Goal: Task Accomplishment & Management: Use online tool/utility

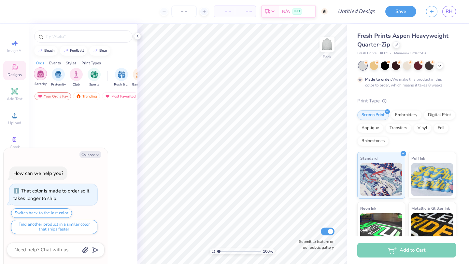
click at [39, 74] on img "filter for Sorority" at bounding box center [40, 73] width 7 height 7
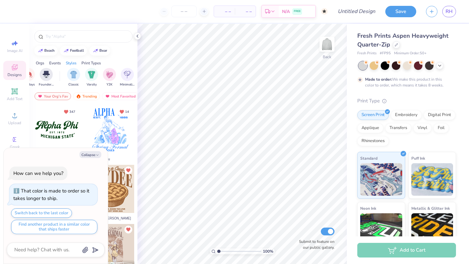
scroll to position [0, 318]
click at [82, 74] on img "filter for Varsity" at bounding box center [81, 73] width 7 height 7
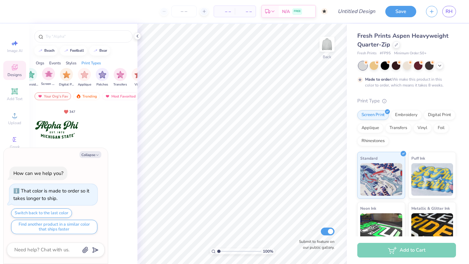
scroll to position [0, 0]
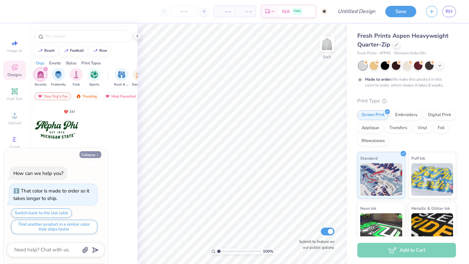
click at [93, 152] on button "Collapse" at bounding box center [90, 154] width 22 height 7
type textarea "x"
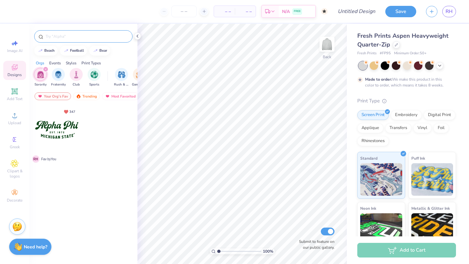
click at [64, 34] on input "text" at bounding box center [86, 36] width 83 height 7
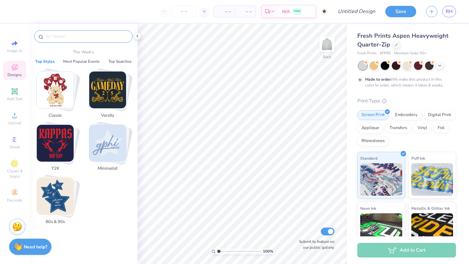
click at [118, 85] on img "Stack Card Button Varsity" at bounding box center [107, 90] width 37 height 37
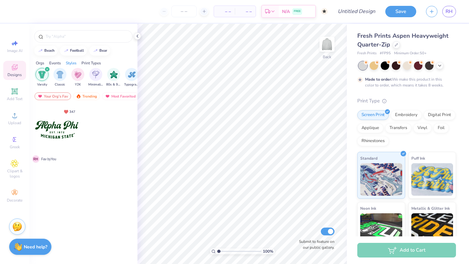
scroll to position [0, 341]
click at [45, 69] on icon "filter for Varsity" at bounding box center [45, 69] width 3 height 3
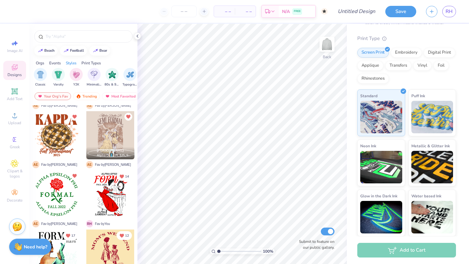
scroll to position [0, 0]
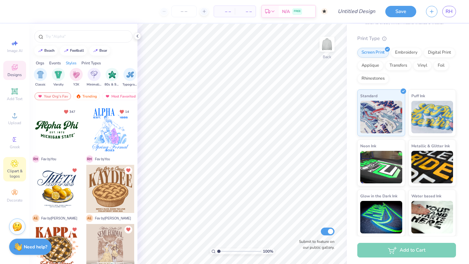
click at [11, 177] on span "Clipart & logos" at bounding box center [14, 174] width 23 height 10
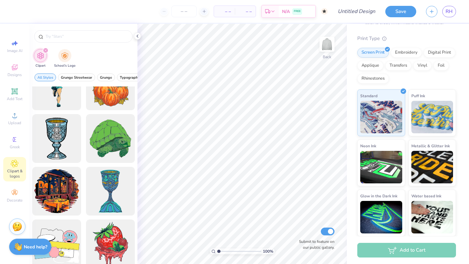
scroll to position [2627, 0]
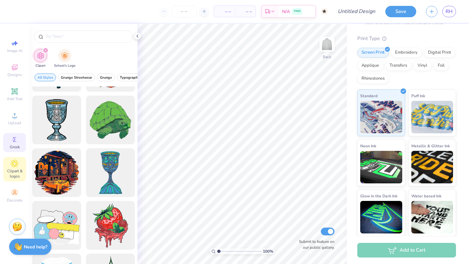
click at [17, 139] on icon at bounding box center [15, 140] width 8 height 8
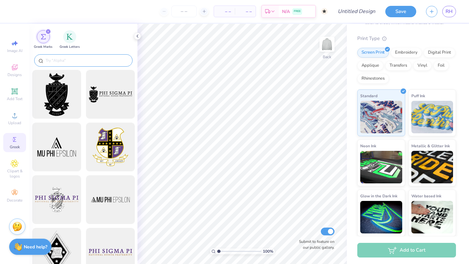
click at [71, 65] on div at bounding box center [83, 60] width 98 height 12
click at [67, 59] on input "text" at bounding box center [86, 60] width 83 height 7
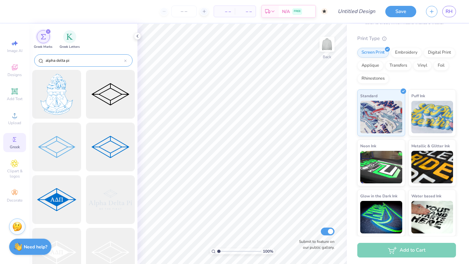
type input "alpha delta pi"
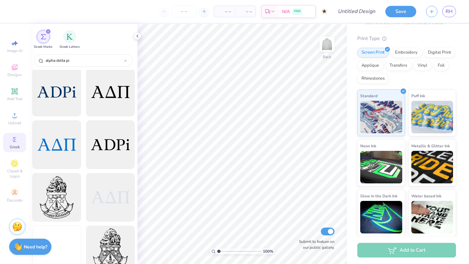
scroll to position [860, 0]
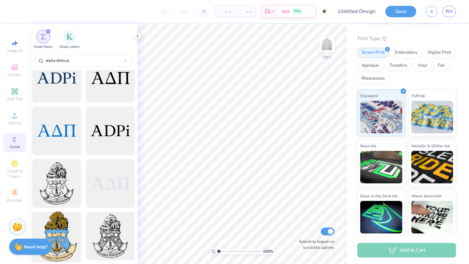
click at [63, 240] on div at bounding box center [57, 237] width 54 height 54
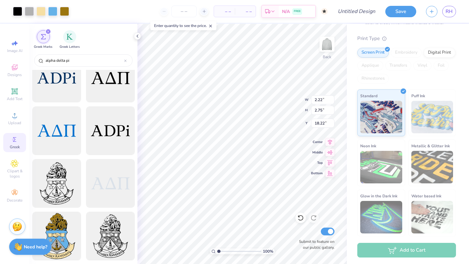
type input "2.22"
type input "2.75"
type input "1.63"
type input "3.04"
type input "3.75"
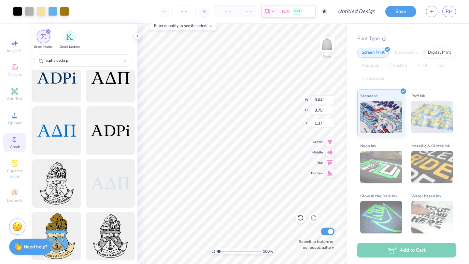
type input "1.13"
click at [451, 13] on span "RH" at bounding box center [448, 11] width 7 height 7
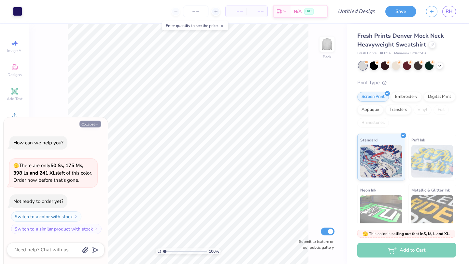
click at [90, 123] on button "Collapse" at bounding box center [90, 124] width 22 height 7
type textarea "x"
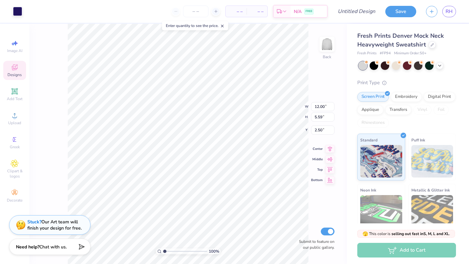
click at [54, 64] on div "100 % Back W 12.00 12.00 " H 5.59 5.59 " Y 2.50 2.50 " Center Middle Top Bottom…" at bounding box center [187, 144] width 317 height 240
click at [13, 147] on span "Greek" at bounding box center [15, 146] width 10 height 5
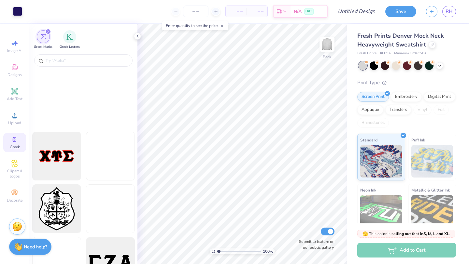
scroll to position [789, 0]
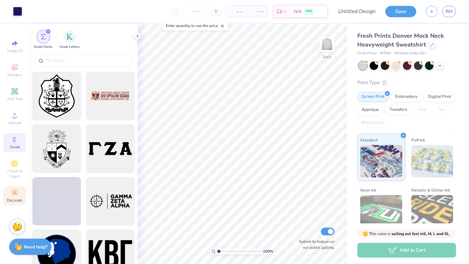
click at [14, 204] on div "Decorate" at bounding box center [14, 195] width 23 height 19
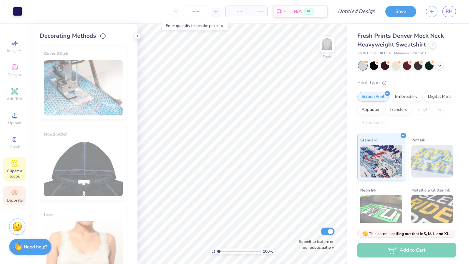
click at [14, 170] on span "Clipart & logos" at bounding box center [14, 174] width 23 height 10
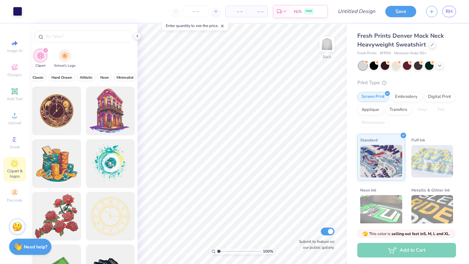
scroll to position [0, 269]
click at [81, 77] on span "Minimalist" at bounding box center [76, 77] width 17 height 5
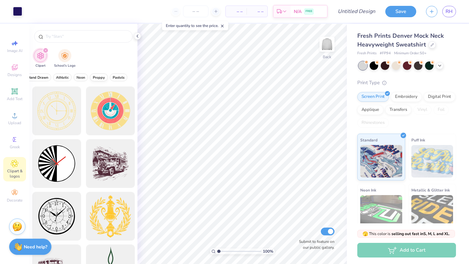
click at [95, 77] on span "Preppy" at bounding box center [99, 77] width 12 height 5
click at [118, 78] on span "Pastels" at bounding box center [119, 77] width 12 height 5
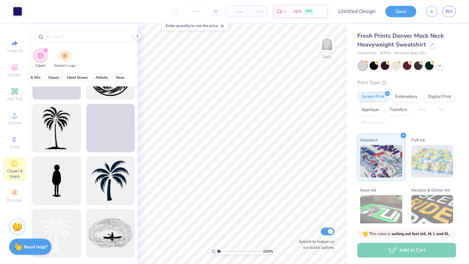
scroll to position [1020, 0]
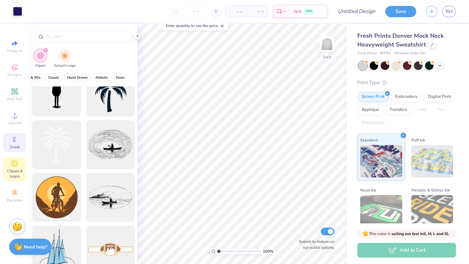
click at [16, 136] on icon at bounding box center [15, 140] width 8 height 8
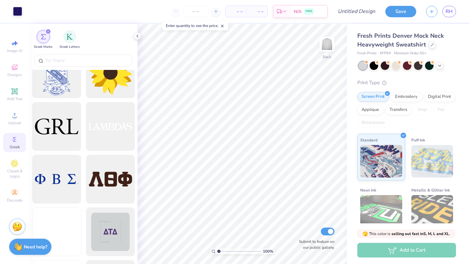
scroll to position [2139, 0]
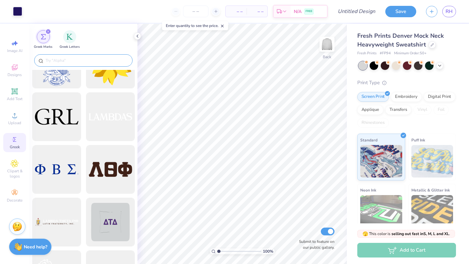
click at [94, 59] on input "text" at bounding box center [86, 60] width 83 height 7
type input "q"
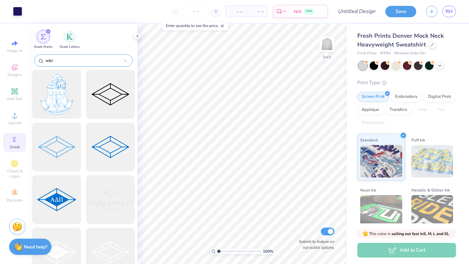
type input "adpi"
click at [56, 96] on div at bounding box center [57, 95] width 54 height 54
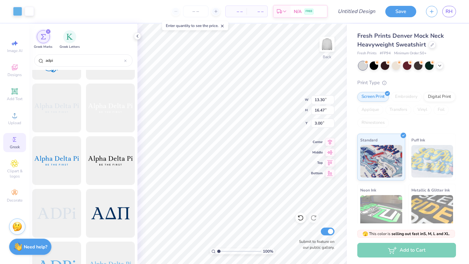
scroll to position [566, 0]
click at [115, 200] on div at bounding box center [110, 214] width 54 height 54
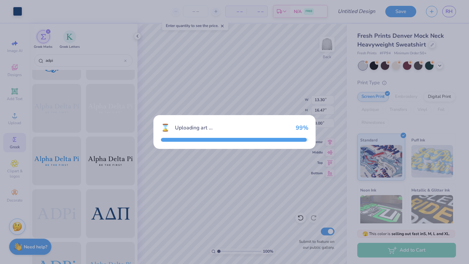
type input "15.00"
type input "4.76"
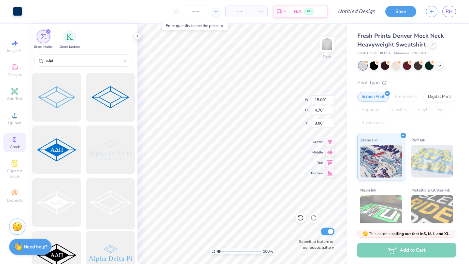
scroll to position [0, 0]
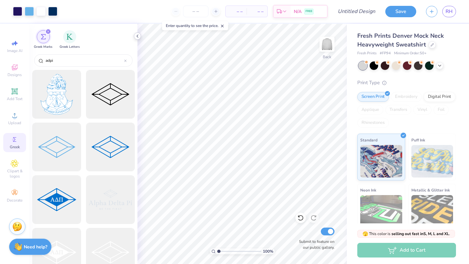
click at [138, 36] on icon at bounding box center [137, 36] width 5 height 5
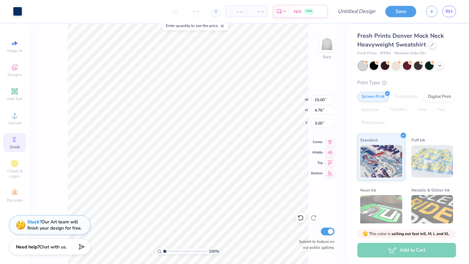
type input "10.60"
type input "12.00"
type input "5.59"
type input "2.50"
click at [407, 96] on div "Embroidery" at bounding box center [405, 97] width 31 height 10
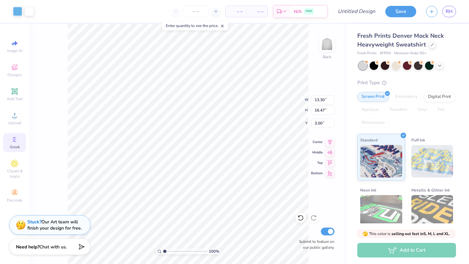
type input "1.51"
type input "9.94"
type input "12.31"
type input "3.85"
type input "13.39"
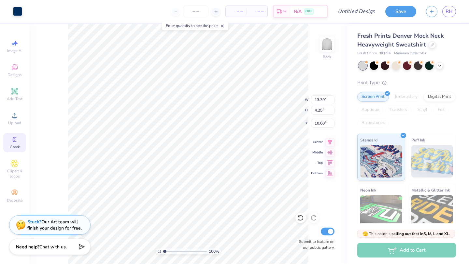
type input "4.25"
type input "1.95"
type input "5.29"
type input "1.68"
type input "0.50"
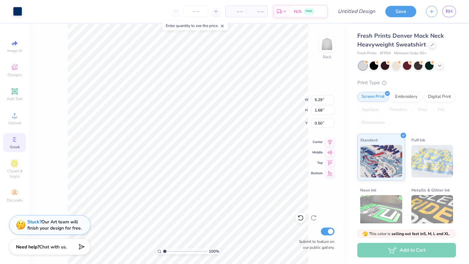
type input "3.88"
type input "1.23"
type input "0.50"
type input "3.17"
type input "1.01"
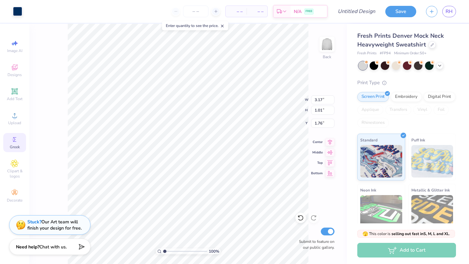
type input "1.99"
click at [293, 95] on div "100 % Back W 3.17 3.17 " H 1.01 1.01 " Y 1.99 1.99 " Center Middle Top Bottom S…" at bounding box center [187, 144] width 317 height 240
click at [330, 166] on icon at bounding box center [329, 162] width 9 height 8
type input "0.50"
click at [399, 10] on button "Save" at bounding box center [400, 10] width 31 height 11
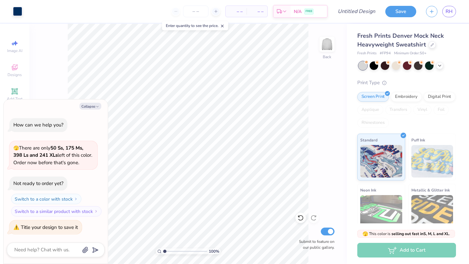
type textarea "x"
click at [313, 43] on div "100 % Back Submit to feature on our public gallery." at bounding box center [187, 144] width 317 height 240
click at [348, 10] on input "Design Title" at bounding box center [364, 11] width 32 height 13
type input "p"
type textarea "x"
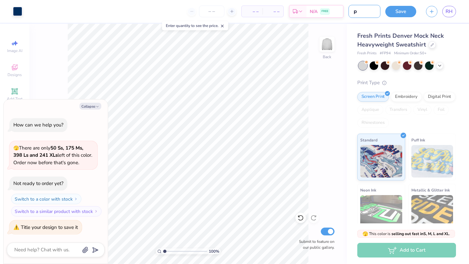
type textarea "x"
type input "P"
type textarea "x"
type input "Pl"
type textarea "x"
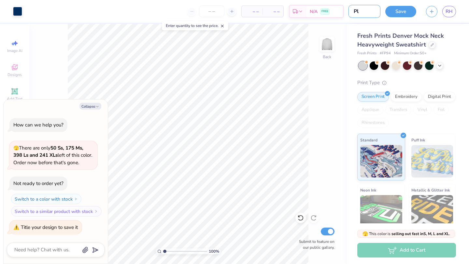
type input "Pla"
type textarea "x"
type input "Plai"
type textarea "x"
type input "Plain"
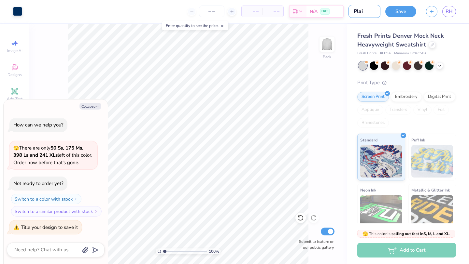
type textarea "x"
type input "Plain"
type textarea "x"
type input "Plain l"
type textarea "x"
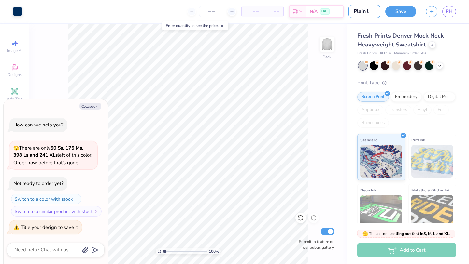
type input "Plain le"
type textarea "x"
type input "Plain let"
type textarea "x"
type input "Plain lett"
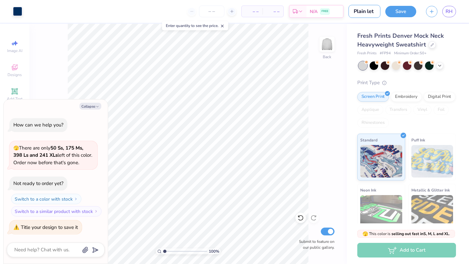
type textarea "x"
type input "Plain lette"
type textarea "x"
type input "Plain letter"
type textarea "x"
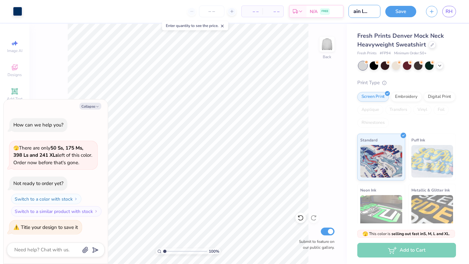
type input "Plain lettere"
type textarea "x"
type input "Plain lettered"
type textarea "x"
type input "Plain lettered"
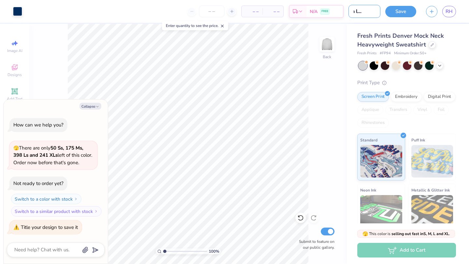
type textarea "x"
type input "Plain lettered m,"
type textarea "x"
type input "Plain lettered m,o"
type textarea "x"
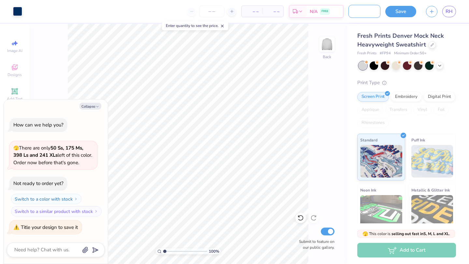
type input "Plain lettered m,"
type textarea "x"
type input "Plain lettered m"
type textarea "x"
type input "Plain lettered mo"
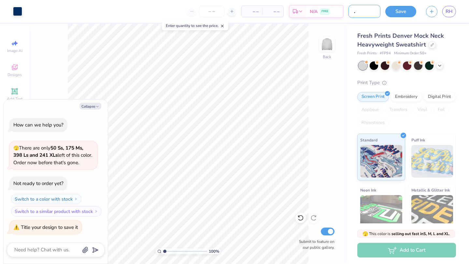
type textarea "x"
type input "Plain lettered moc"
type textarea "x"
type input "Plain lettered mock"
type textarea "x"
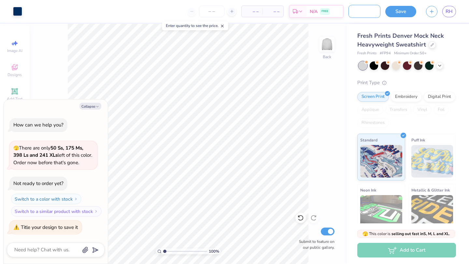
type input "Plain lettered mock"
type textarea "x"
type input "Plain lettered mock s"
type textarea "x"
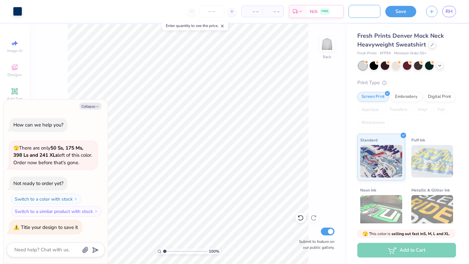
type input "Plain lettered mock se"
type textarea "x"
type input "Plain lettered mock sew"
type textarea "x"
type input "Plain lettered mock sewe"
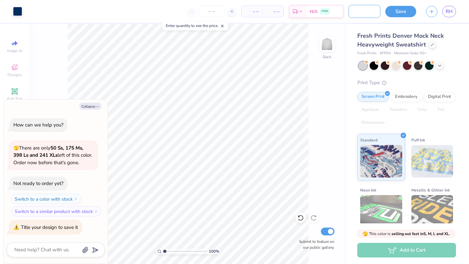
type textarea "x"
type input "Plain lettered mock sew"
type textarea "x"
type input "Plain lettered mock se"
type textarea "x"
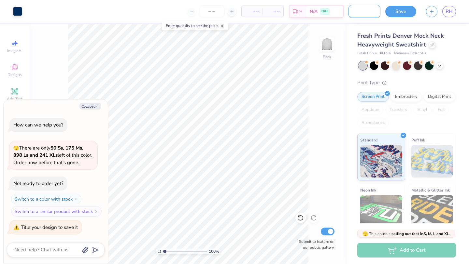
type input "Plain lettered mock s"
type textarea "x"
type input "Plain lettered mock sw"
type textarea "x"
type input "Plain lettered mock swe"
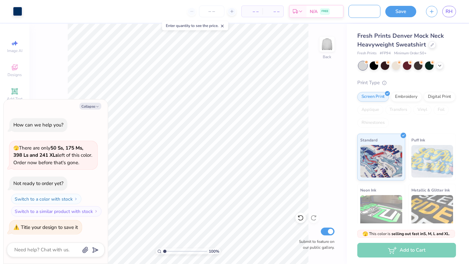
type textarea "x"
type input "Plain lettered mock swea"
type textarea "x"
type input "Plain lettered mock sweat"
type textarea "x"
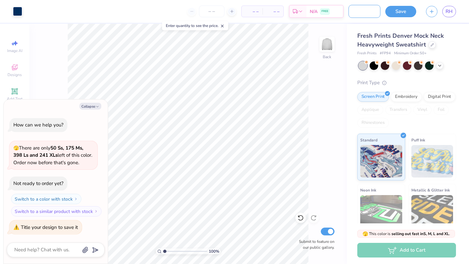
type input "Plain lettered mock sweats"
type textarea "x"
type input "Plain lettered mock sweatsh"
type textarea "x"
type input "Plain lettered mock sweatshi"
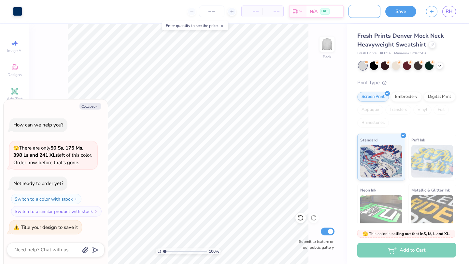
type textarea "x"
type input "Plain lettered mock sweatshir"
type textarea "x"
type input "Plain lettered mock sweatshirt"
type textarea "x"
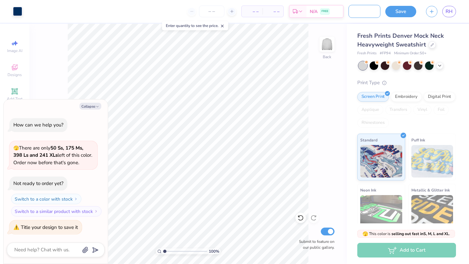
scroll to position [0, 52]
type input "Plain lettered mock sweatshirt"
click at [394, 14] on button "Save" at bounding box center [400, 10] width 31 height 11
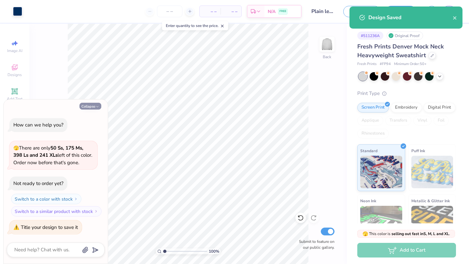
click at [88, 104] on button "Collapse" at bounding box center [90, 106] width 22 height 7
type textarea "x"
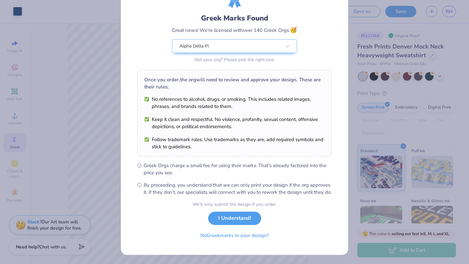
scroll to position [40, 0]
click at [234, 214] on button "I Understand!" at bounding box center [234, 216] width 53 height 13
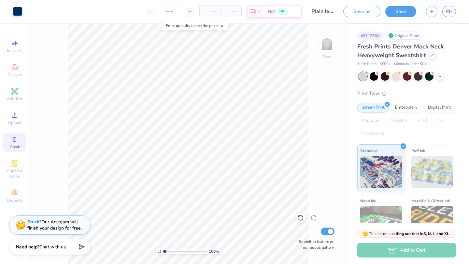
scroll to position [0, 0]
click at [211, 10] on span "– –" at bounding box center [209, 11] width 13 height 7
click at [231, 10] on span "– –" at bounding box center [230, 11] width 13 height 7
click at [175, 11] on input "number" at bounding box center [169, 12] width 25 height 12
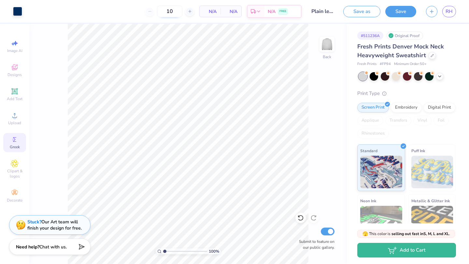
type input "1"
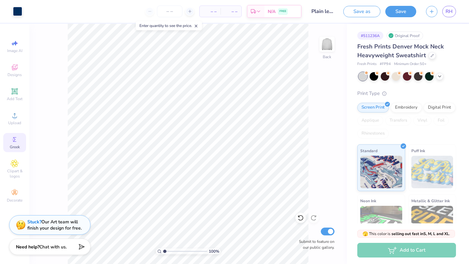
click at [93, 19] on div "– – Per Item – – Total Est. Delivery N/A FREE" at bounding box center [164, 11] width 274 height 23
click at [395, 13] on button "Save" at bounding box center [400, 10] width 31 height 11
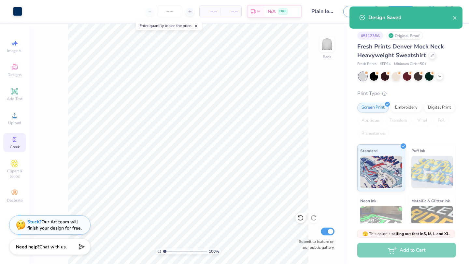
click at [313, 100] on div "100 % Back Submit to feature on our public gallery." at bounding box center [187, 144] width 317 height 240
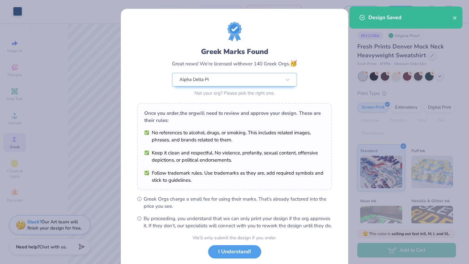
scroll to position [40, 0]
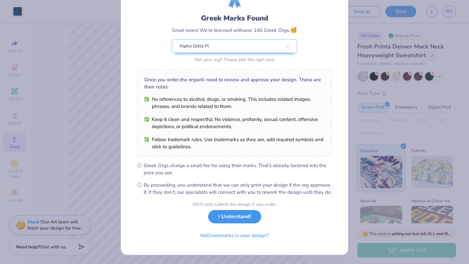
click at [222, 219] on button "I Understand!" at bounding box center [234, 216] width 53 height 13
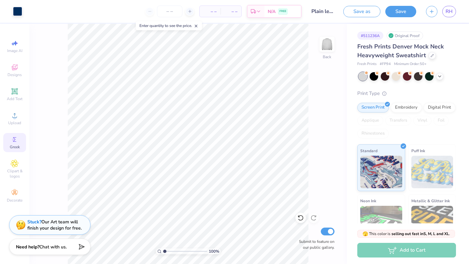
scroll to position [0, 0]
click at [344, 9] on button "Save as" at bounding box center [361, 10] width 37 height 11
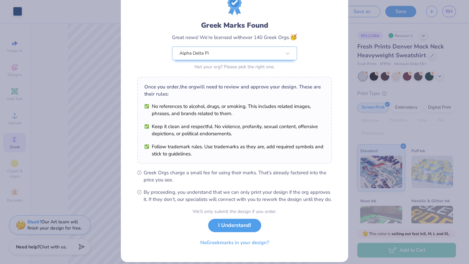
scroll to position [27, 0]
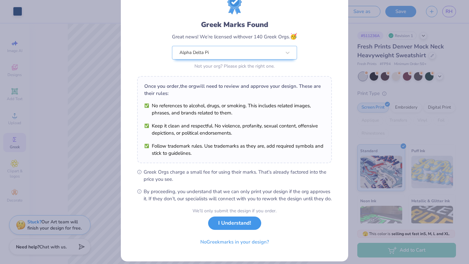
click at [229, 230] on button "I Understand!" at bounding box center [234, 223] width 53 height 13
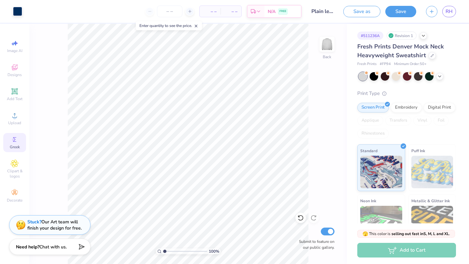
scroll to position [0, 0]
click at [431, 12] on line "button" at bounding box center [431, 10] width 0 height 3
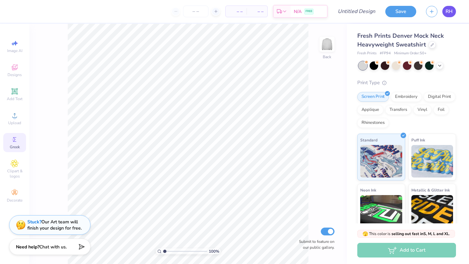
click at [452, 8] on link "RH" at bounding box center [449, 11] width 14 height 11
